Goal: Task Accomplishment & Management: Use online tool/utility

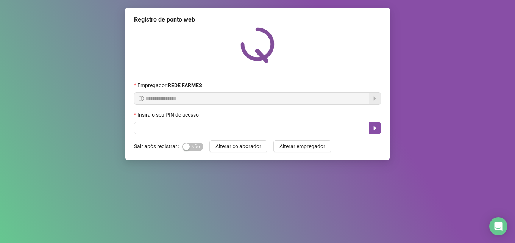
click at [201, 129] on input "text" at bounding box center [251, 128] width 235 height 12
type input "*****"
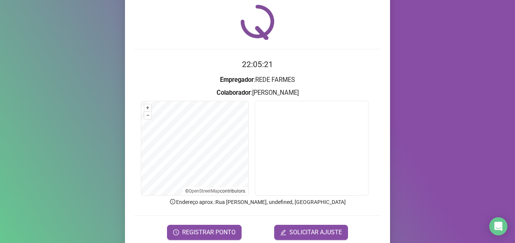
scroll to position [53, 0]
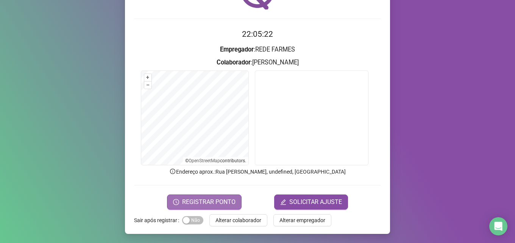
click at [195, 204] on span "REGISTRAR PONTO" at bounding box center [208, 201] width 53 height 9
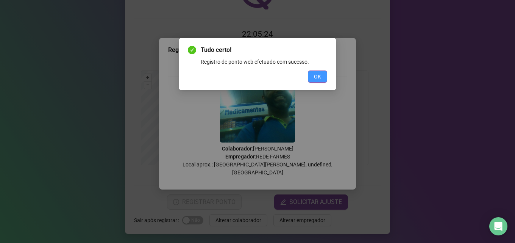
click at [320, 79] on span "OK" at bounding box center [317, 76] width 7 height 8
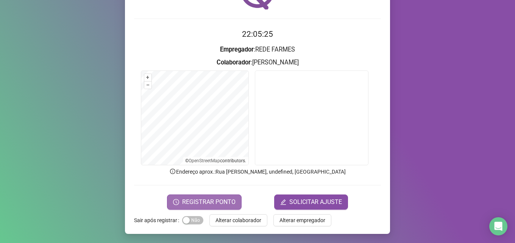
click at [218, 197] on span "REGISTRAR PONTO" at bounding box center [208, 201] width 53 height 9
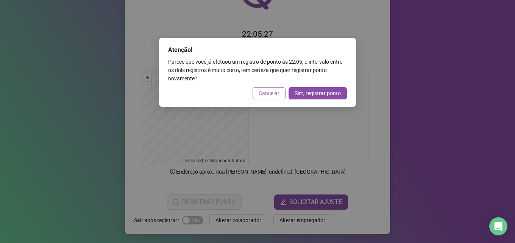
click at [268, 95] on span "Cancelar" at bounding box center [268, 93] width 21 height 8
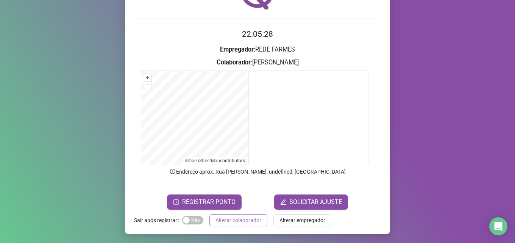
click at [231, 223] on span "Alterar colaborador" at bounding box center [238, 220] width 46 height 8
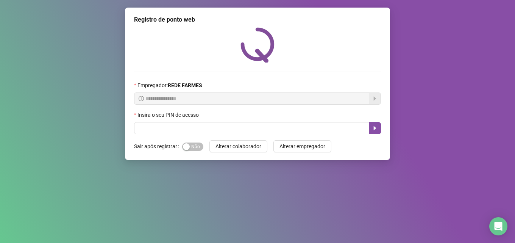
scroll to position [0, 0]
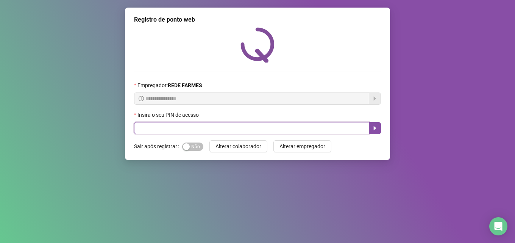
click at [234, 132] on input "text" at bounding box center [251, 128] width 235 height 12
type input "*****"
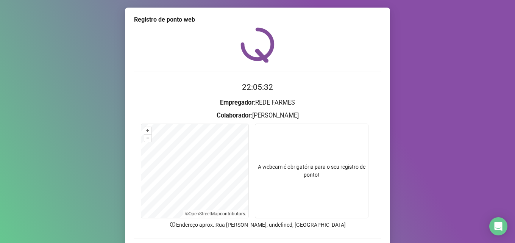
scroll to position [53, 0]
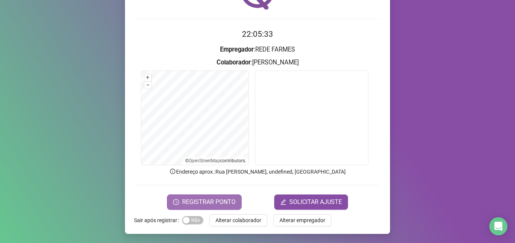
click at [187, 200] on span "REGISTRAR PONTO" at bounding box center [208, 201] width 53 height 9
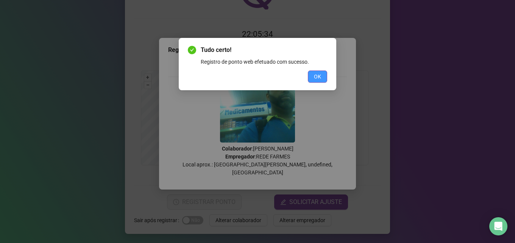
click at [319, 74] on span "OK" at bounding box center [317, 76] width 7 height 8
